Goal: Task Accomplishment & Management: Manage account settings

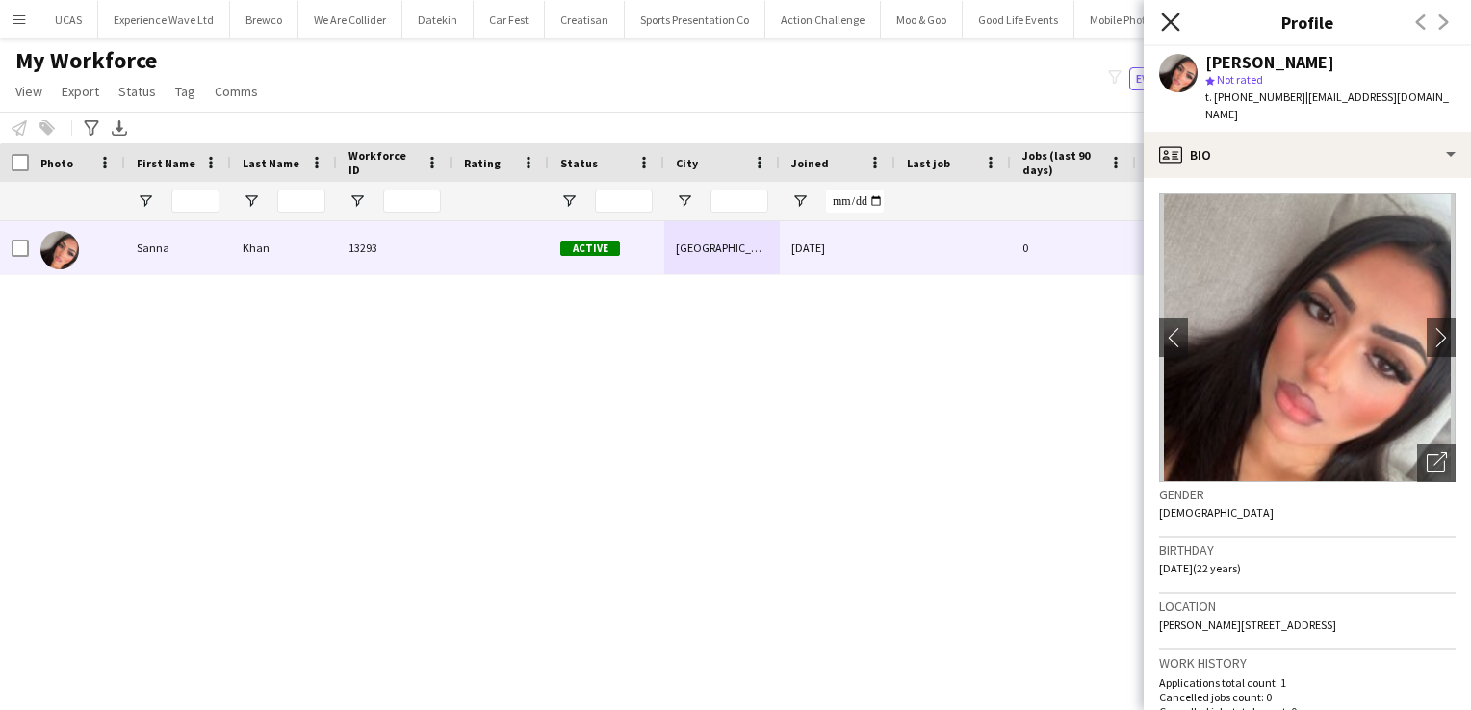
click at [1164, 23] on icon "Close pop-in" at bounding box center [1170, 22] width 18 height 18
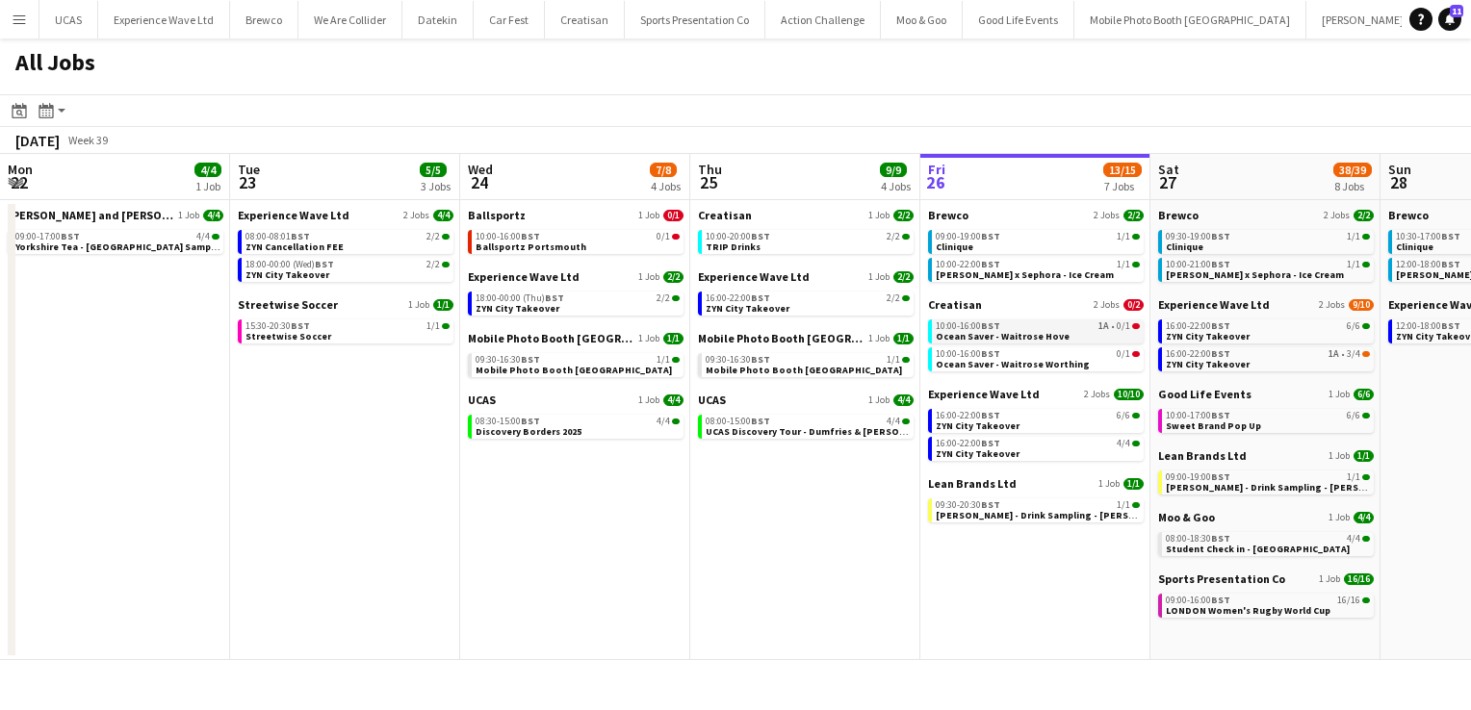
scroll to position [0, 422]
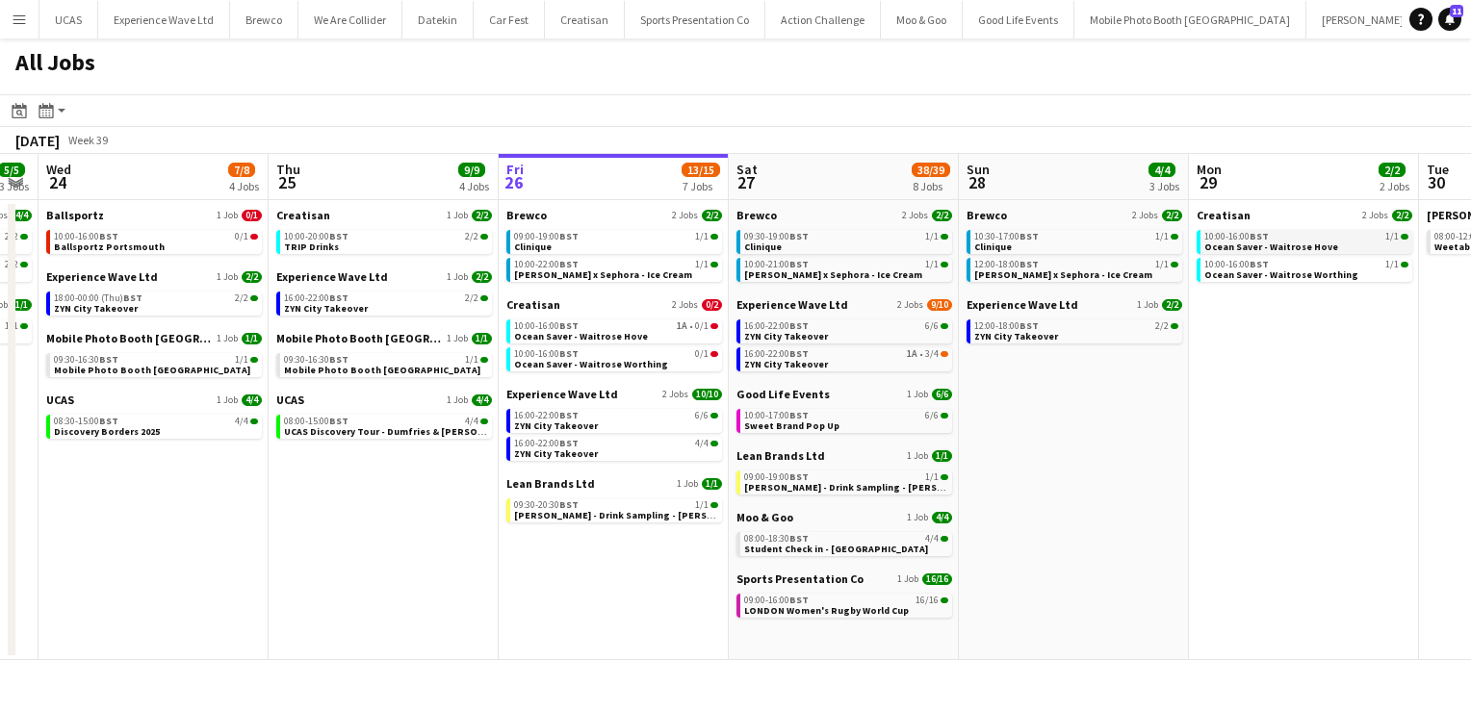
click at [1274, 242] on span "Ocean Saver - Waitrose Hove" at bounding box center [1271, 247] width 134 height 13
click at [836, 416] on div "10:00-17:00 BST 6/6" at bounding box center [846, 416] width 204 height 10
click at [835, 334] on link "16:00-22:00 BST 6/6 ZYN City Takeover" at bounding box center [846, 331] width 204 height 22
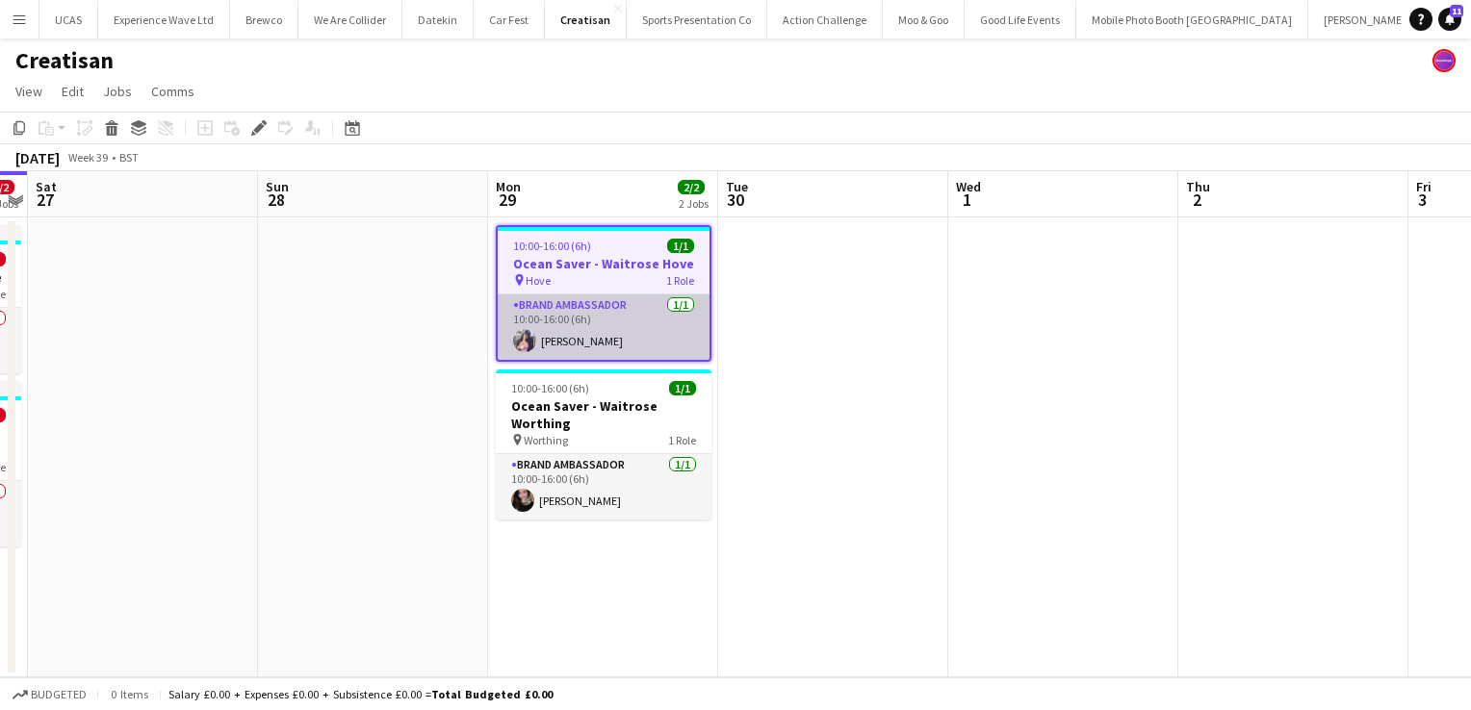
click at [672, 346] on app-card-role "Brand Ambassador [DATE] 10:00-16:00 (6h) [PERSON_NAME]" at bounding box center [604, 326] width 212 height 65
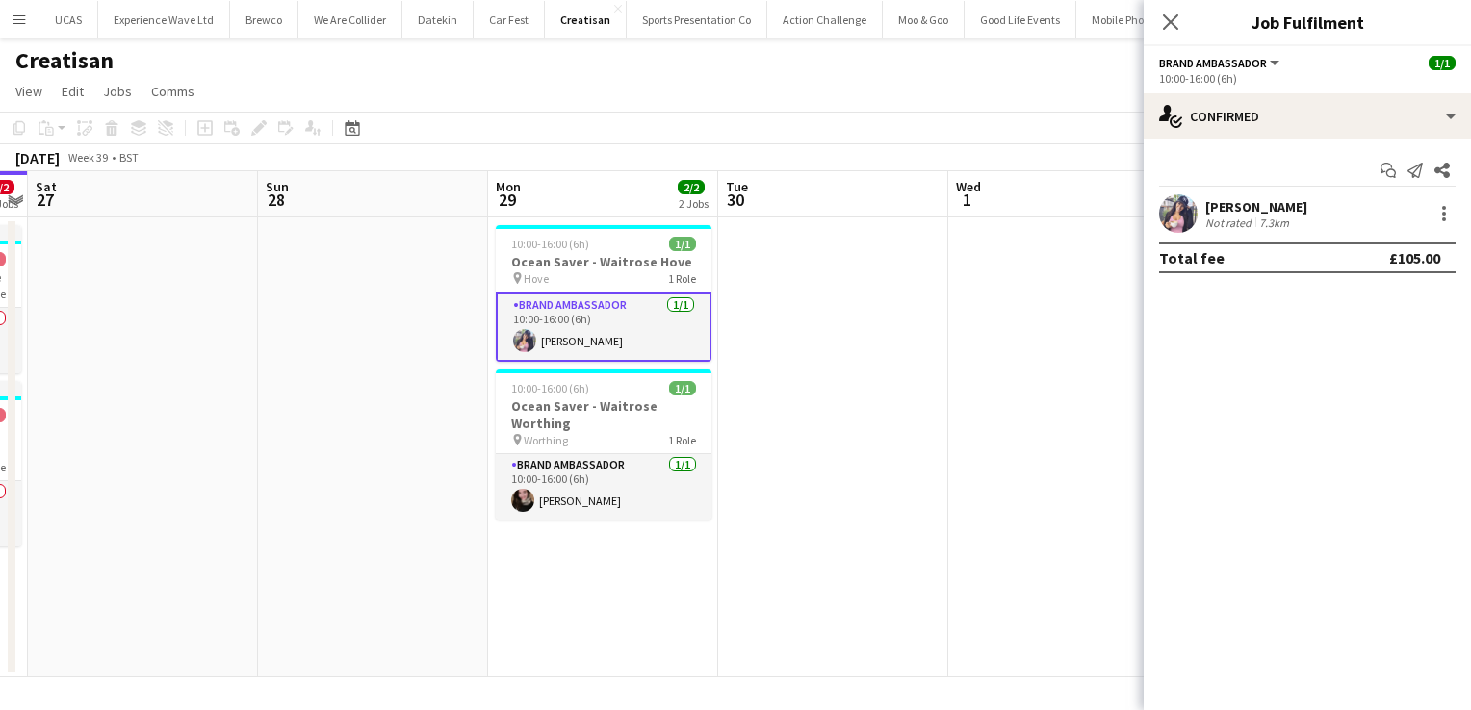
click at [1215, 221] on div "Not rated" at bounding box center [1230, 223] width 50 height 14
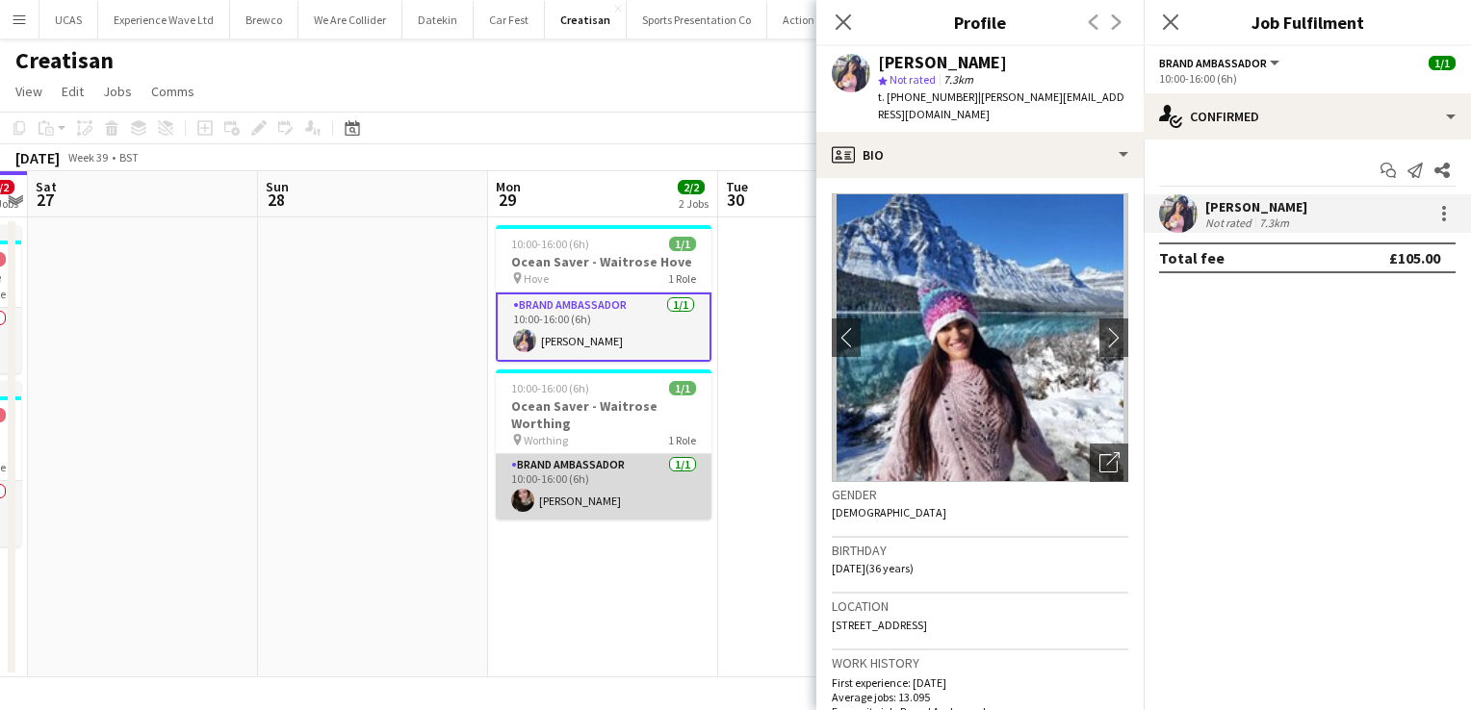
click at [595, 500] on app-card-role "Brand Ambassador 1/1 10:00-16:00 (6h) Grace Collett" at bounding box center [604, 486] width 216 height 65
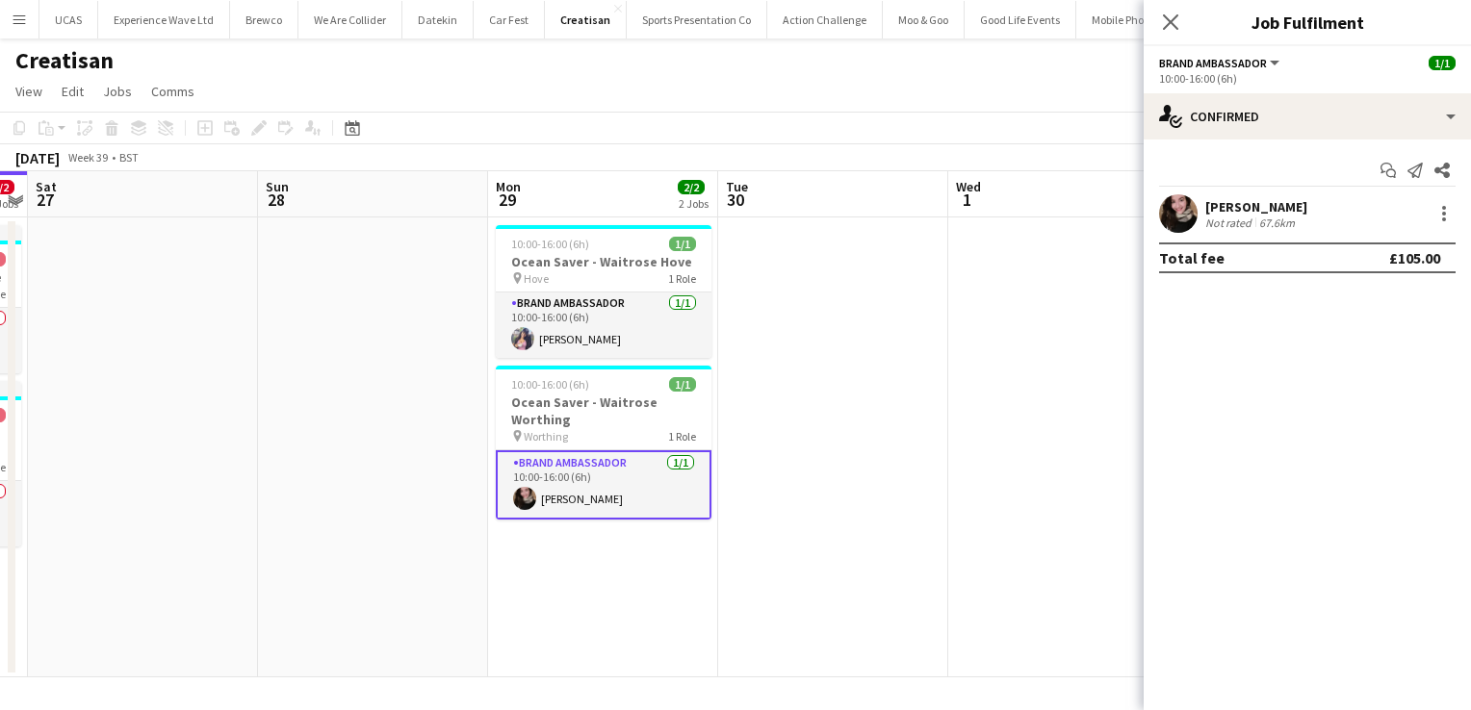
click at [1286, 213] on div "Grace Collett" at bounding box center [1256, 206] width 102 height 17
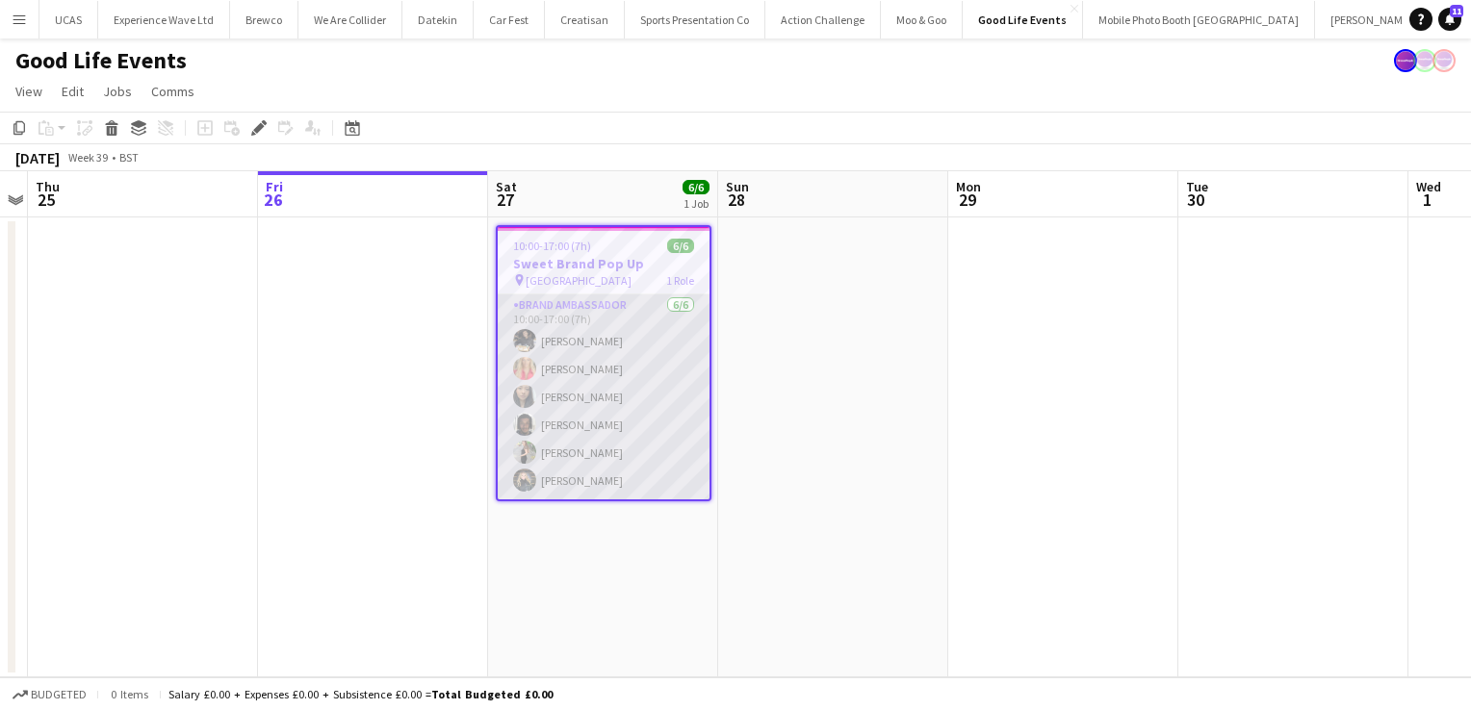
click at [679, 406] on app-card-role "Brand Ambassador [DATE] 10:00-17:00 (7h) [PERSON_NAME] [PERSON_NAME] Man [PERSO…" at bounding box center [604, 396] width 212 height 205
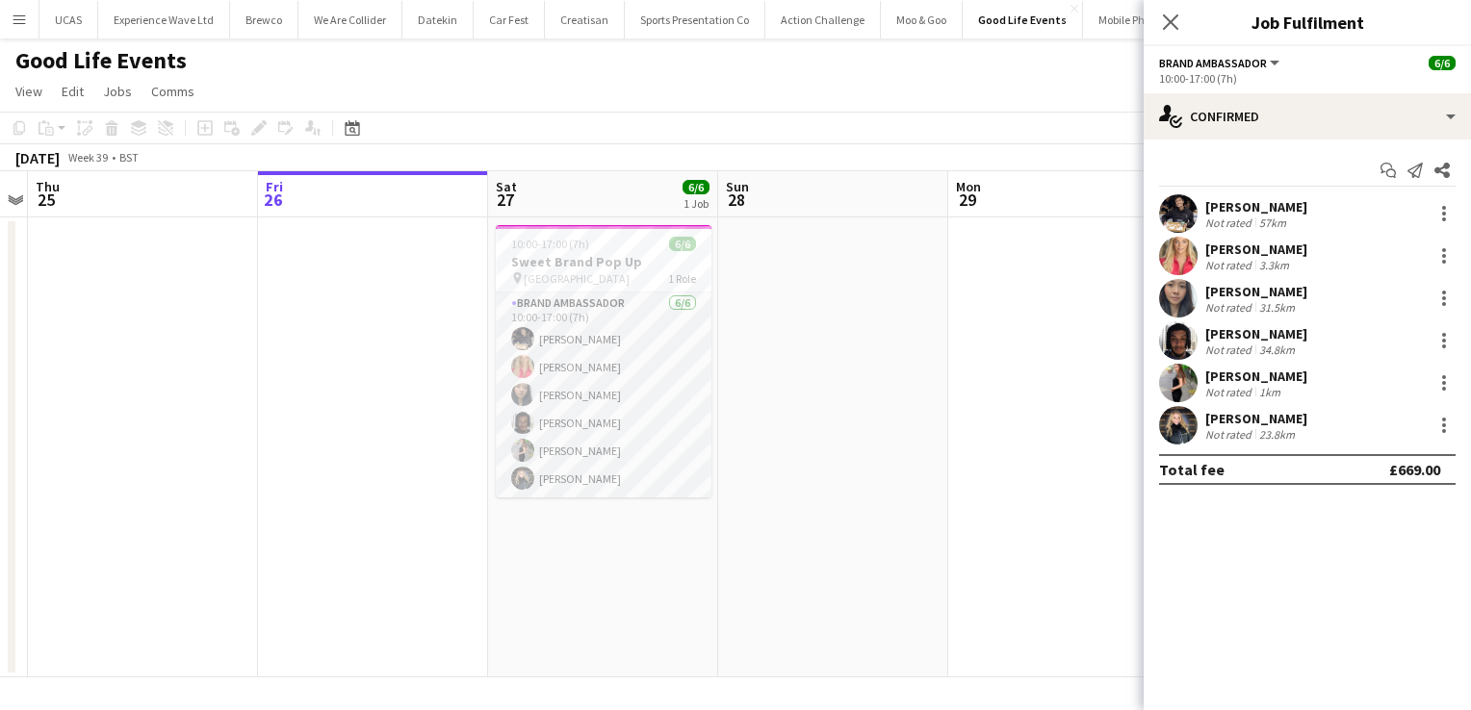
click at [21, 21] on app-icon "Menu" at bounding box center [19, 19] width 15 height 15
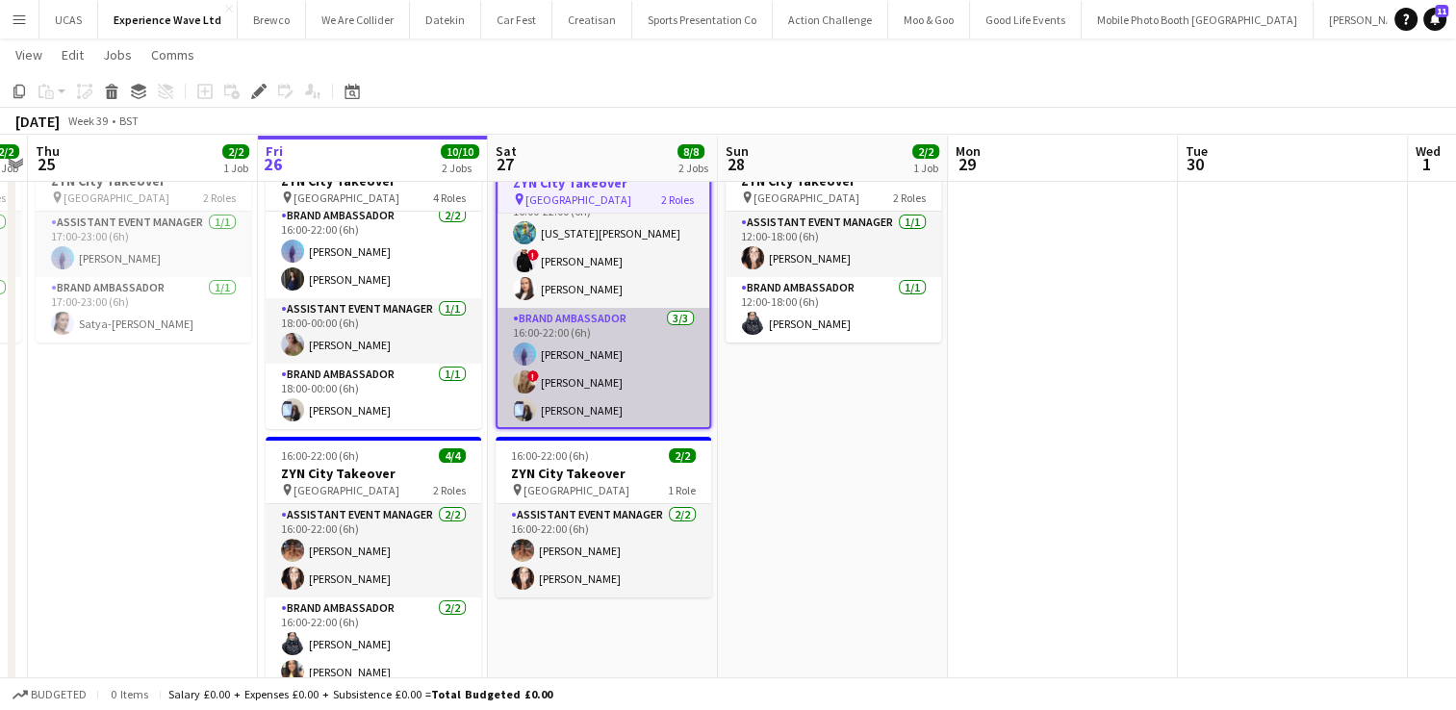
scroll to position [80, 0]
click at [566, 450] on span "16:00-22:00 (6h)" at bounding box center [550, 455] width 78 height 14
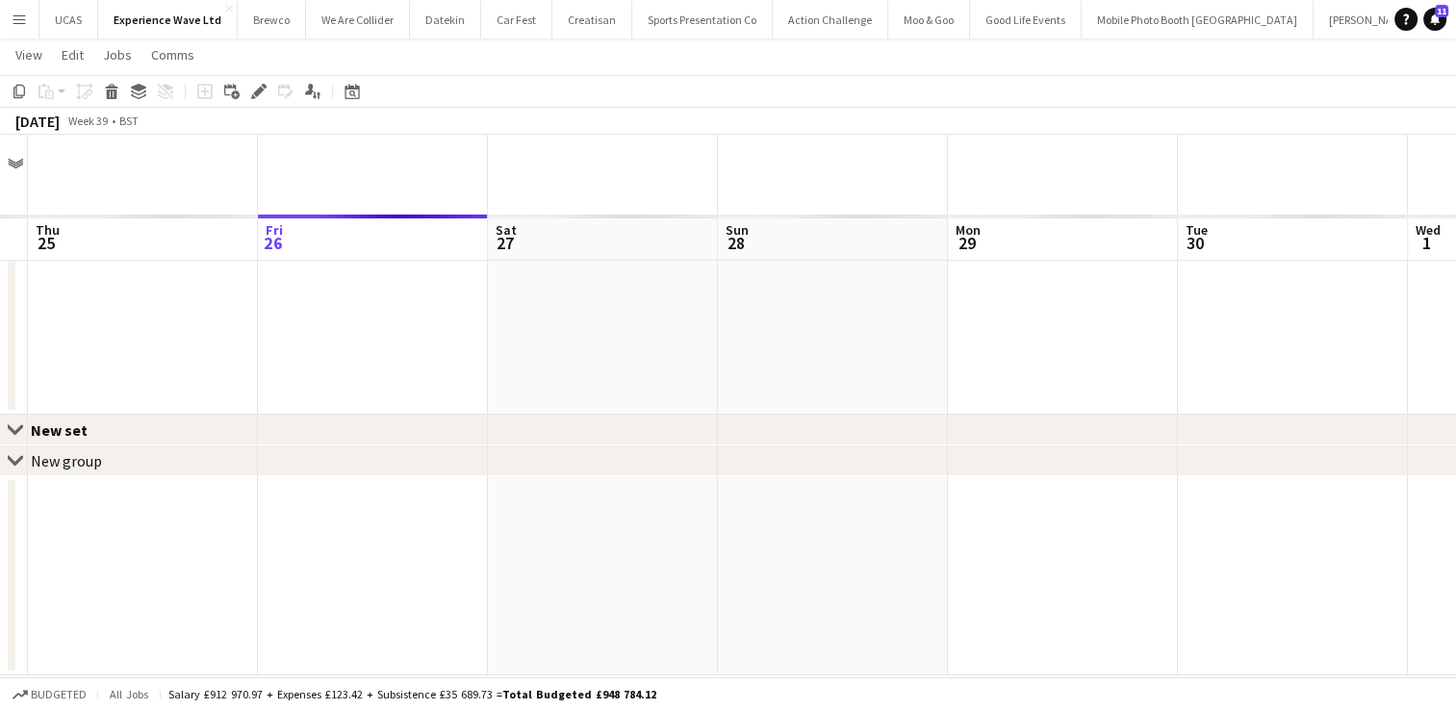
scroll to position [0, 0]
